Goal: Information Seeking & Learning: Understand process/instructions

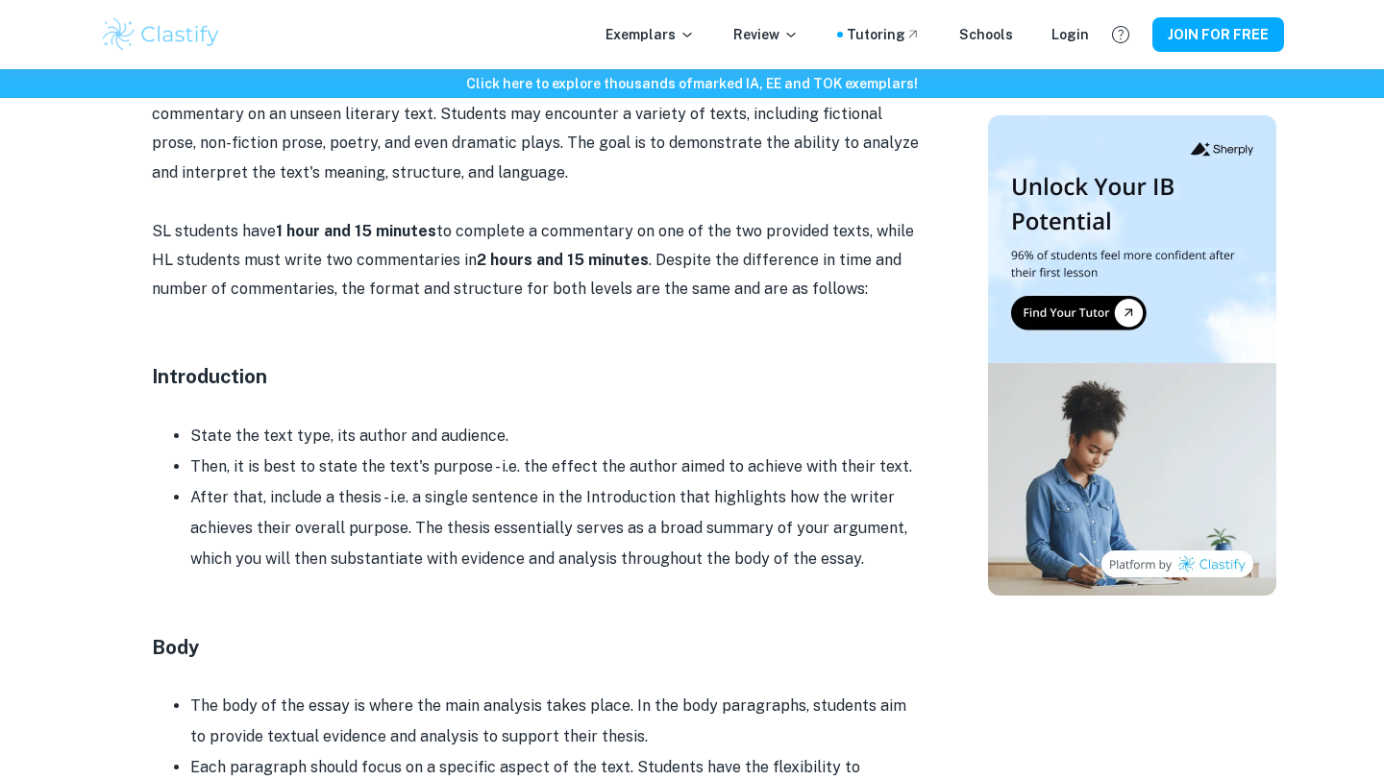
scroll to position [1081, 0]
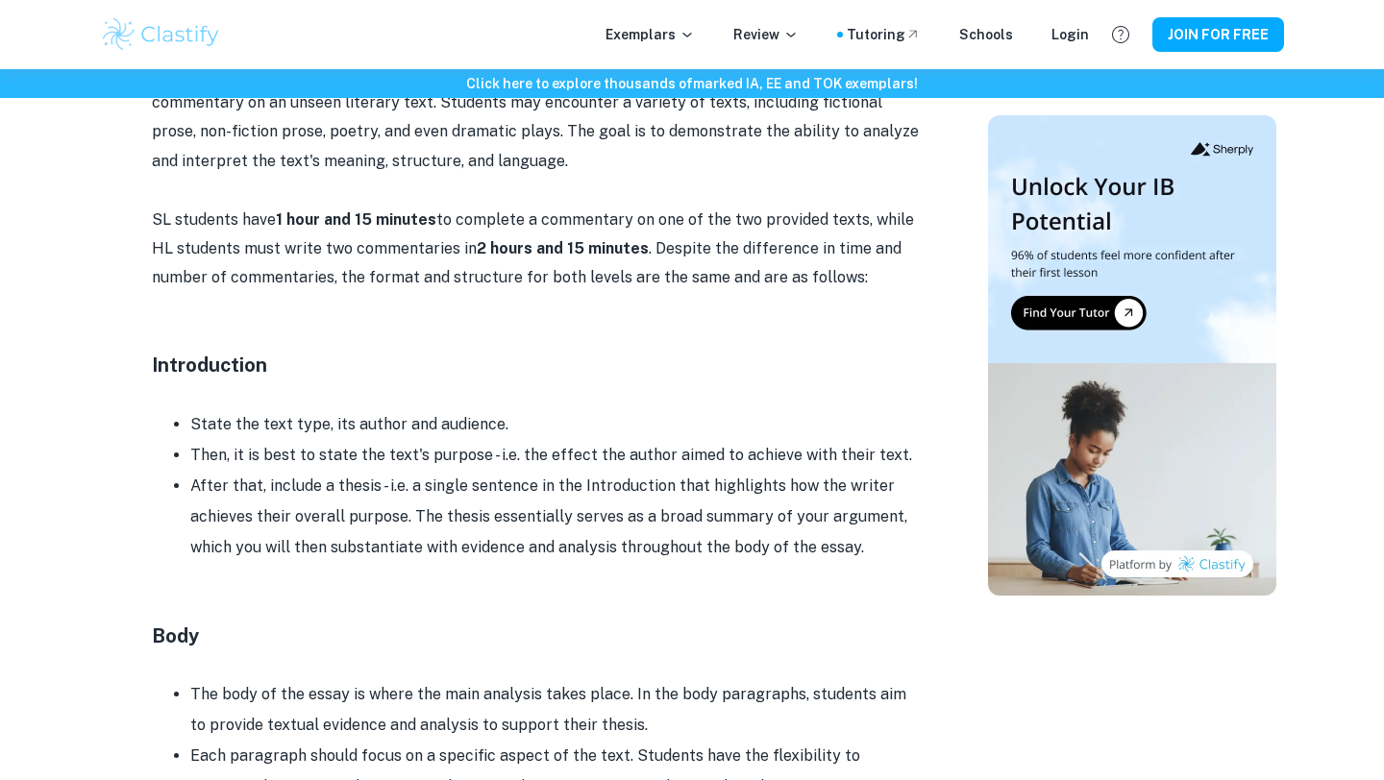
click at [527, 429] on li "State the text type, its author and audience." at bounding box center [555, 424] width 730 height 31
click at [527, 467] on li "Then, it is best to state the text's purpose - i.e. the effect the author aimed…" at bounding box center [555, 455] width 730 height 31
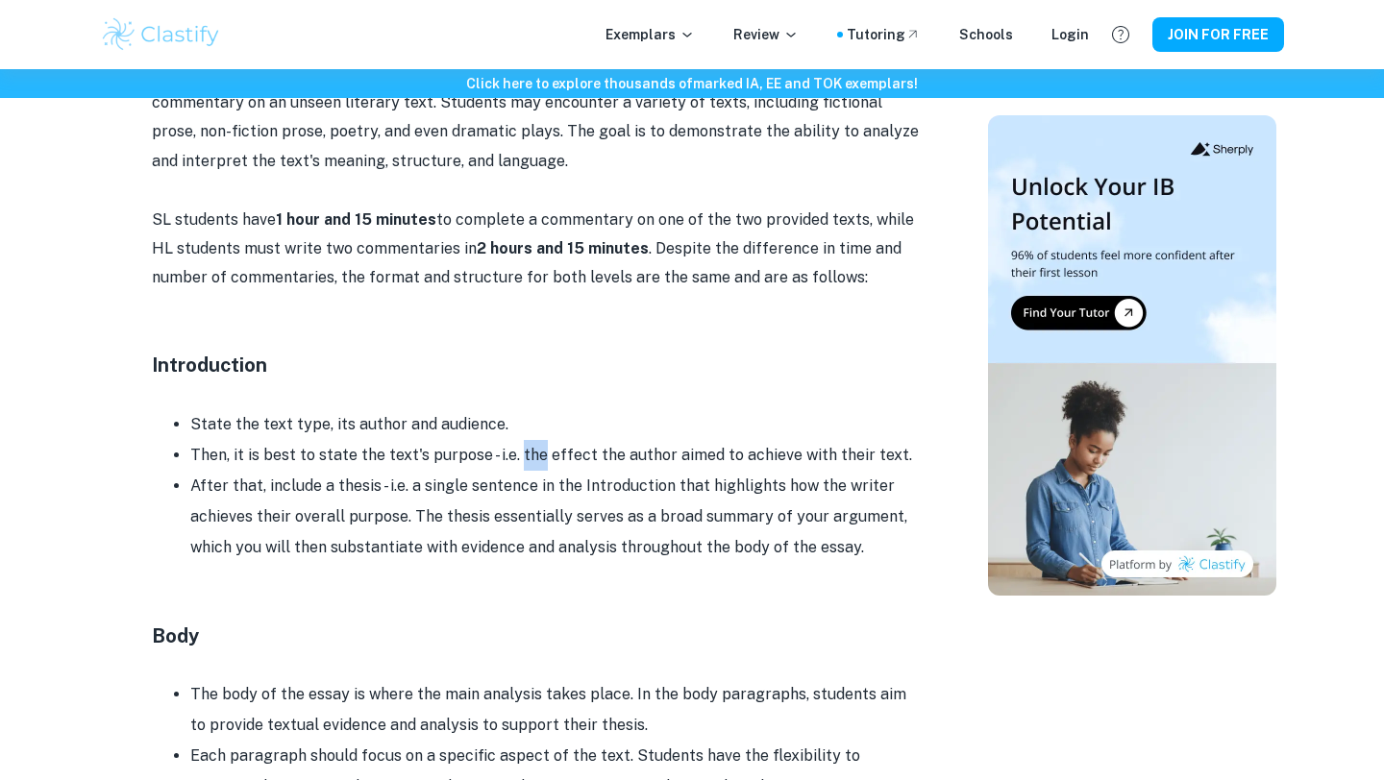
click at [527, 467] on li "Then, it is best to state the text's purpose - i.e. the effect the author aimed…" at bounding box center [555, 455] width 730 height 31
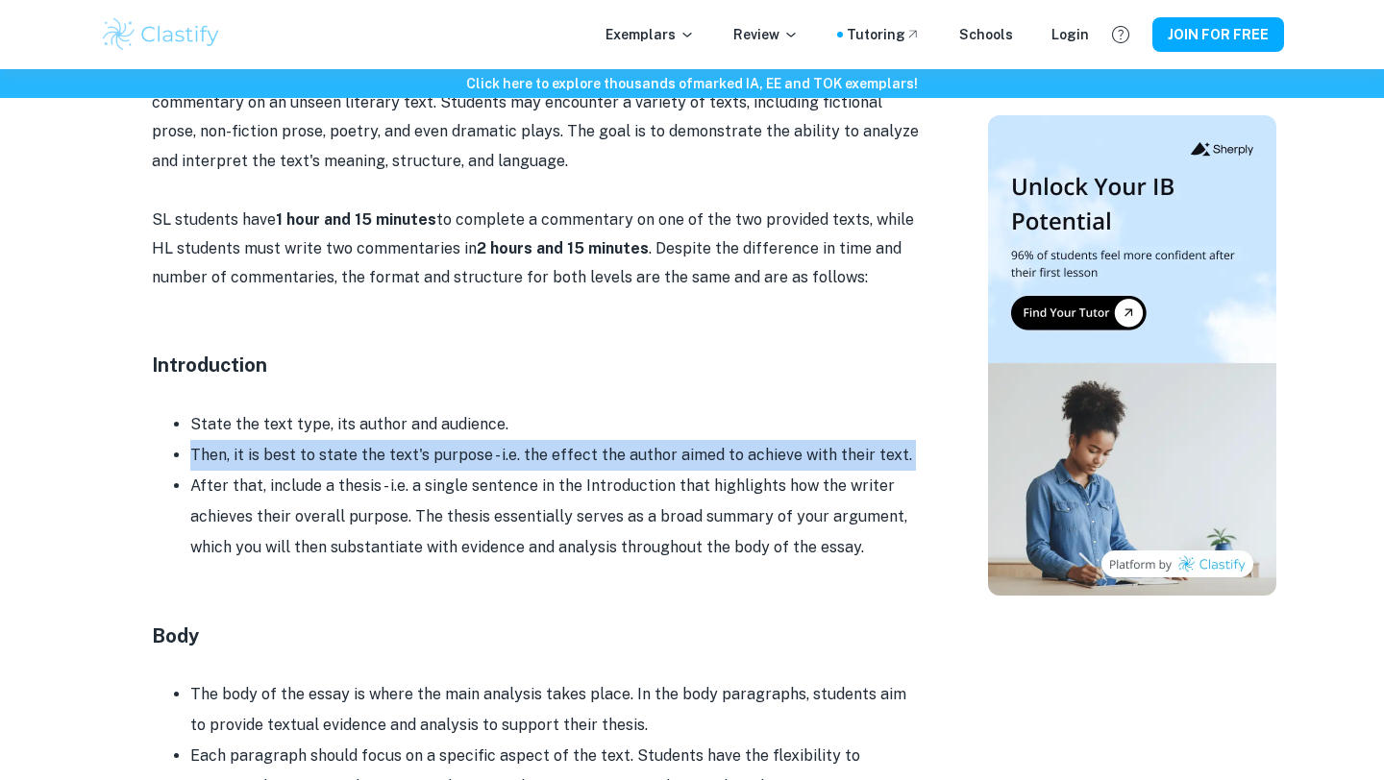
click at [527, 497] on li "After that, include a thesis - i.e. a single sentence in the Introduction that …" at bounding box center [555, 517] width 730 height 92
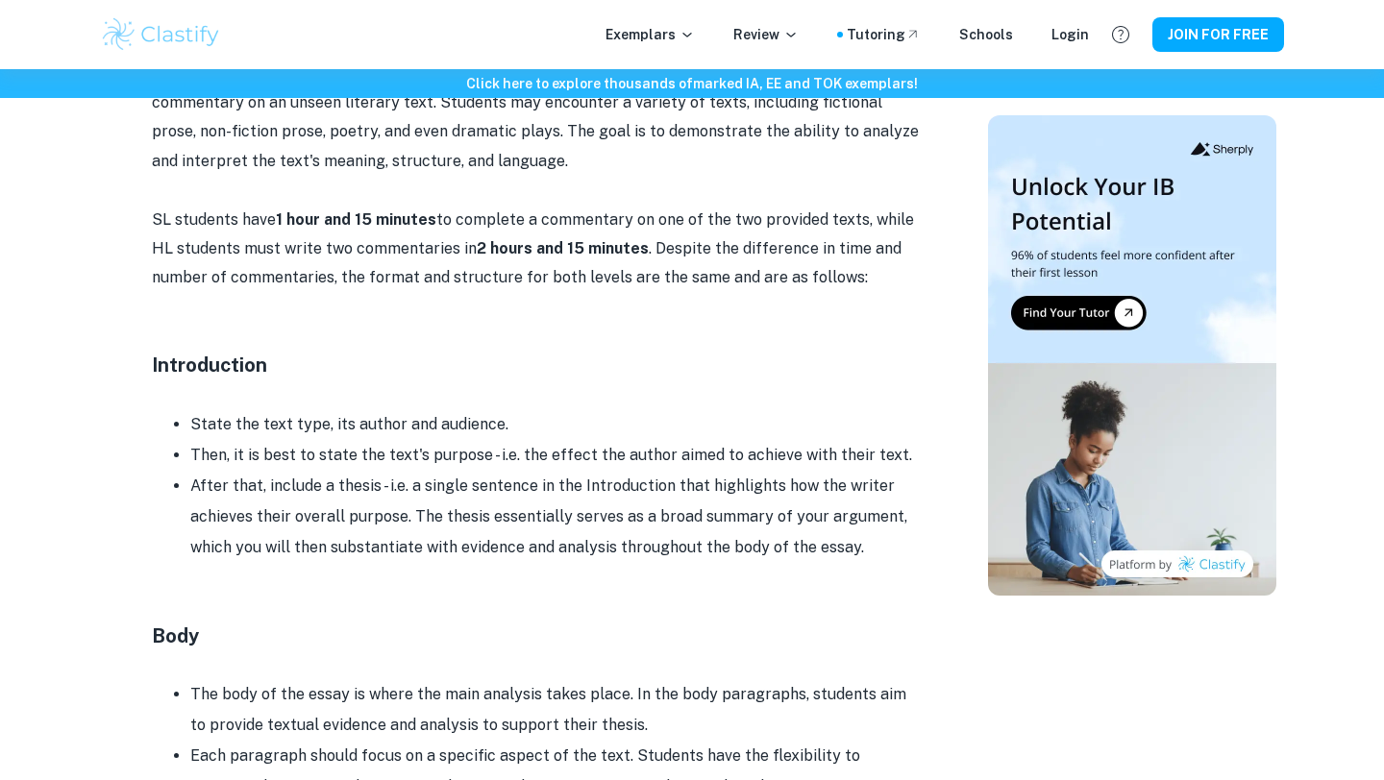
click at [527, 497] on li "After that, include a thesis - i.e. a single sentence in the Introduction that …" at bounding box center [555, 517] width 730 height 92
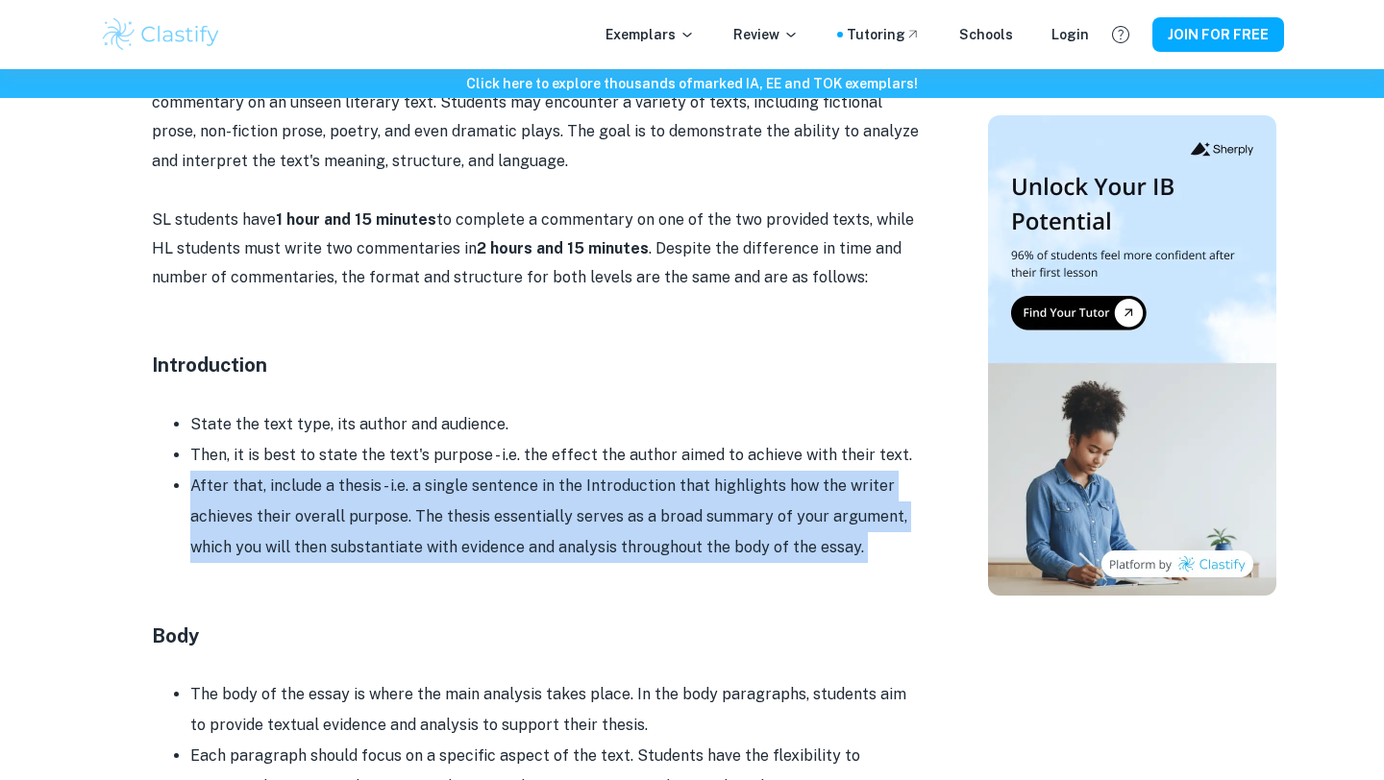
click at [560, 440] on li "Then, it is best to state the text's purpose - i.e. the effect the author aimed…" at bounding box center [555, 455] width 730 height 31
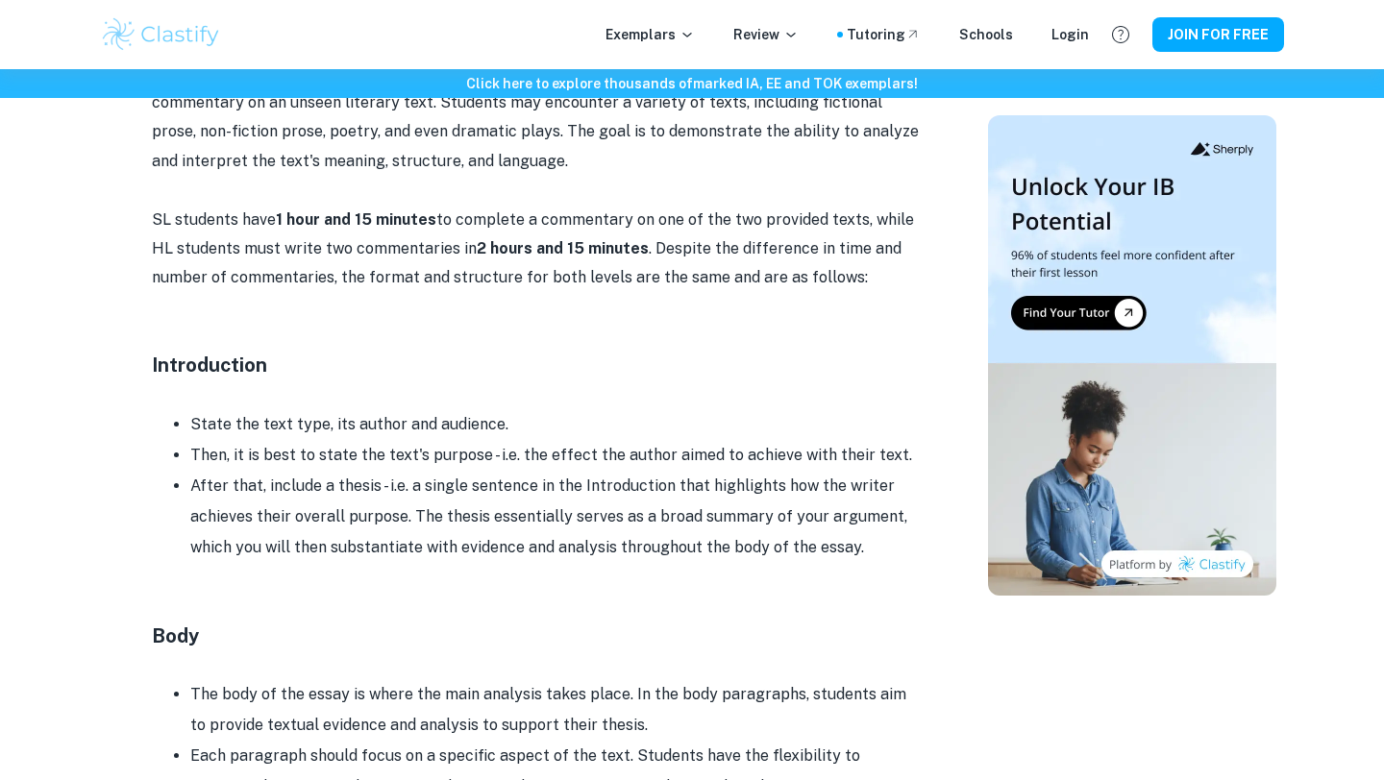
click at [560, 440] on li "Then, it is best to state the text's purpose - i.e. the effect the author aimed…" at bounding box center [555, 455] width 730 height 31
